Goal: Download file/media

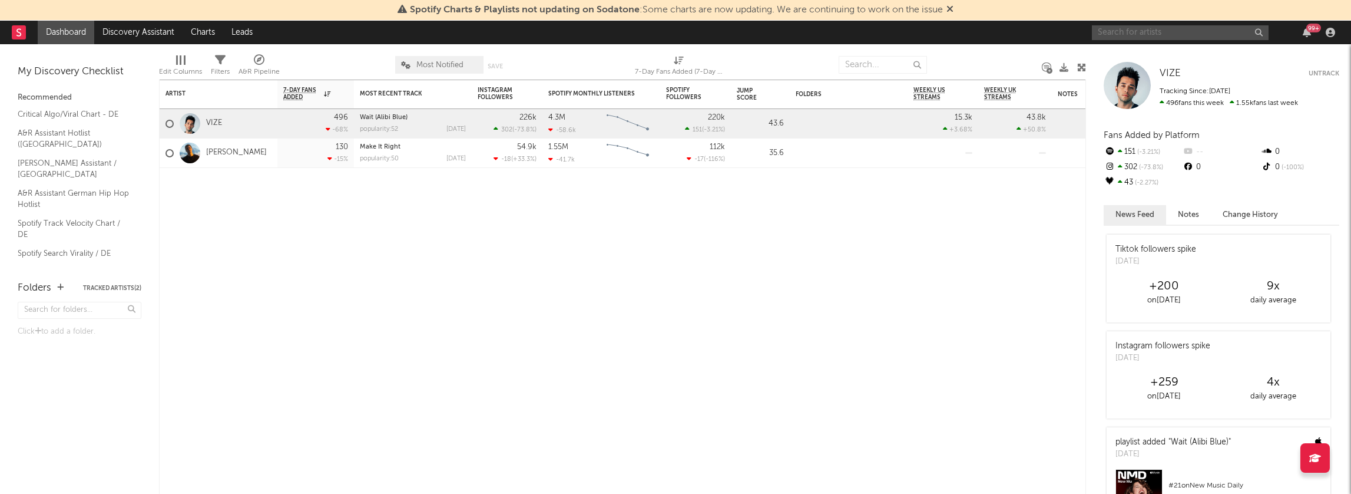
click at [1123, 35] on input "text" at bounding box center [1180, 32] width 177 height 15
click at [1148, 36] on input "ayliva" at bounding box center [1180, 32] width 177 height 15
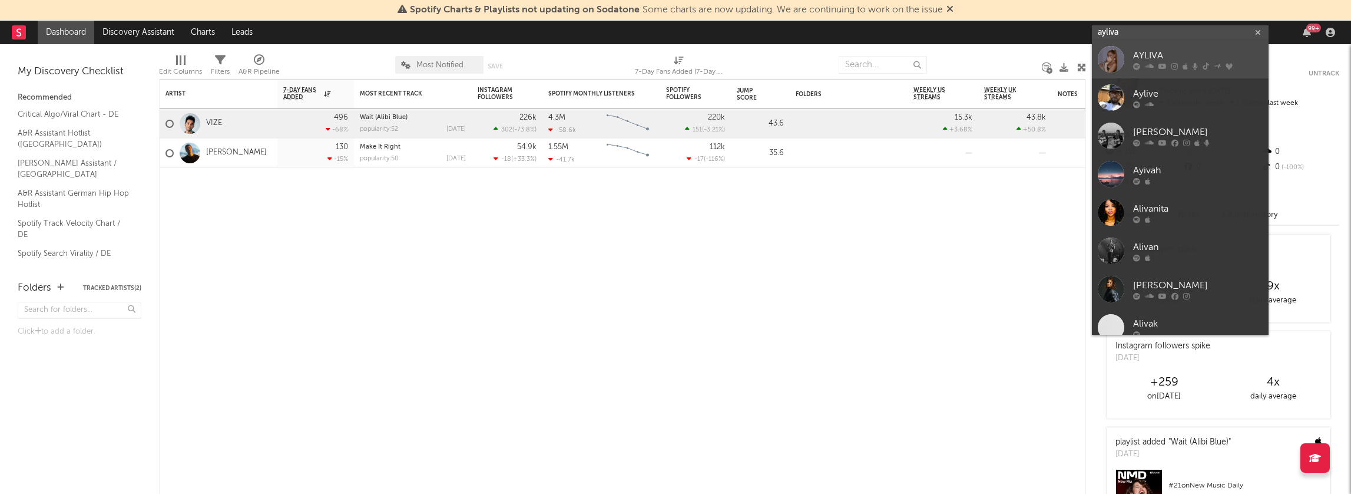
type input "ayliva"
click at [1152, 48] on link "AYLIVA" at bounding box center [1180, 59] width 177 height 38
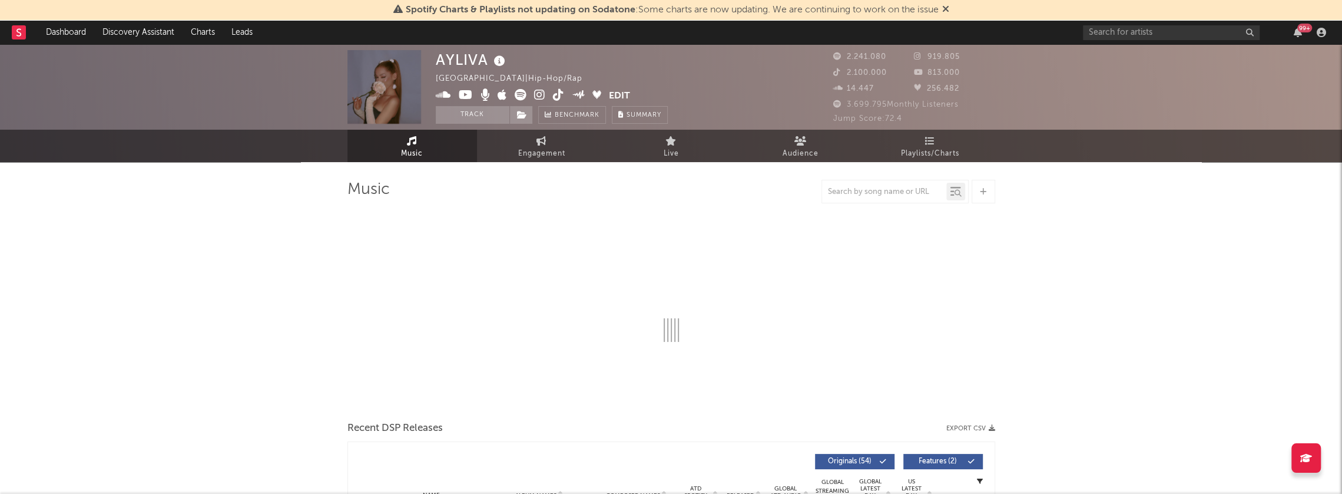
click at [464, 112] on button "Track" at bounding box center [473, 115] width 74 height 18
select select "6m"
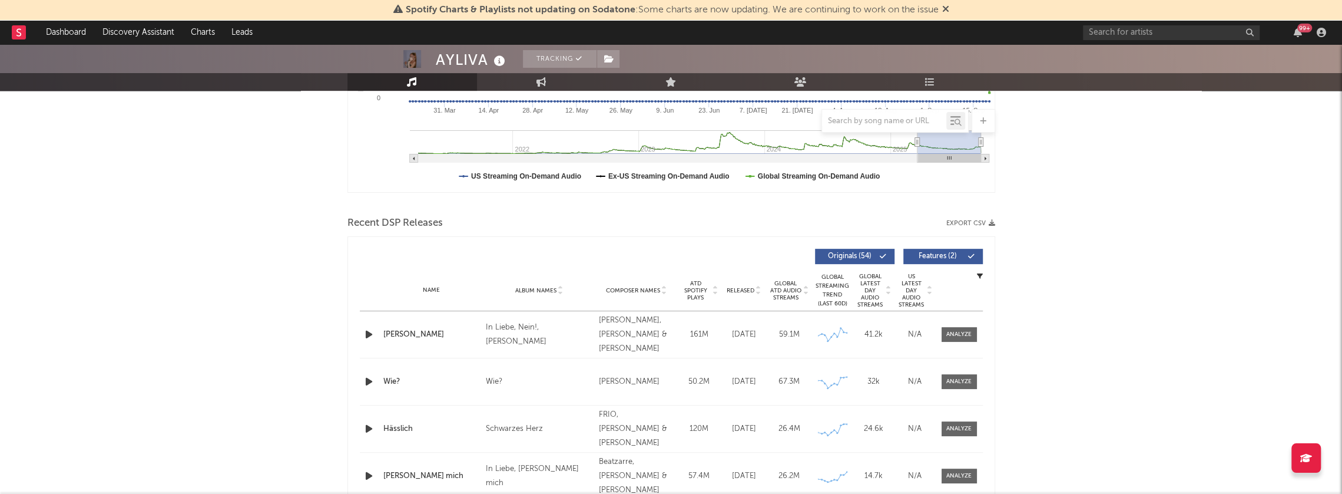
scroll to position [353, 0]
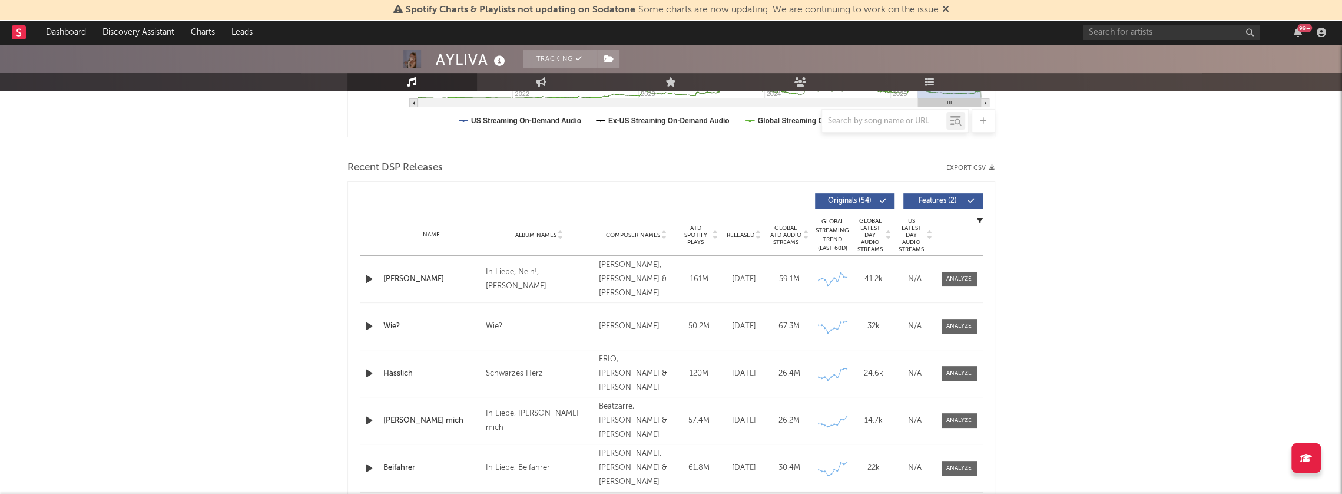
click at [992, 169] on icon "button" at bounding box center [992, 167] width 6 height 6
